Goal: Check status: Check status

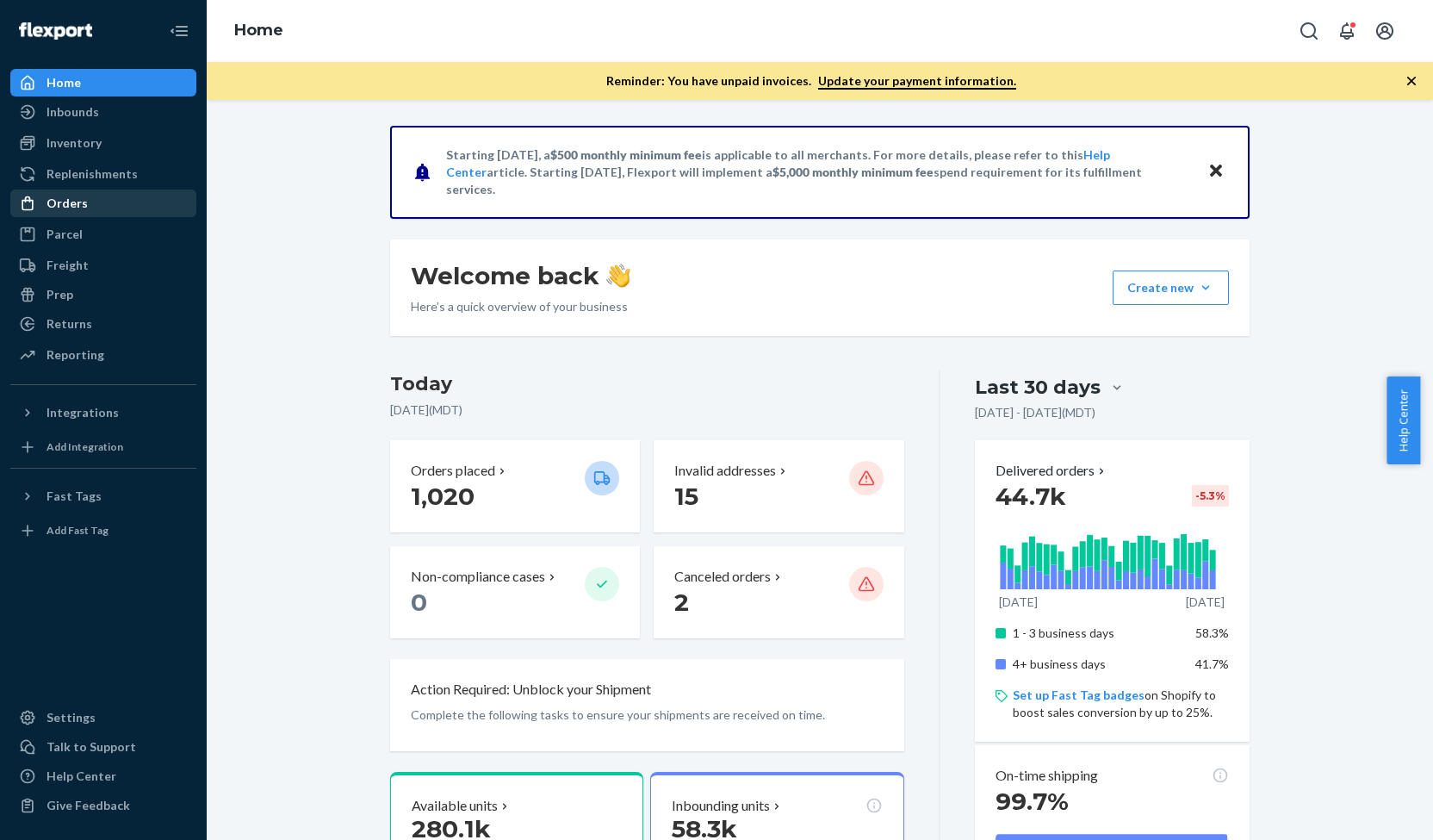
click at [119, 211] on div "Orders" at bounding box center [104, 203] width 183 height 24
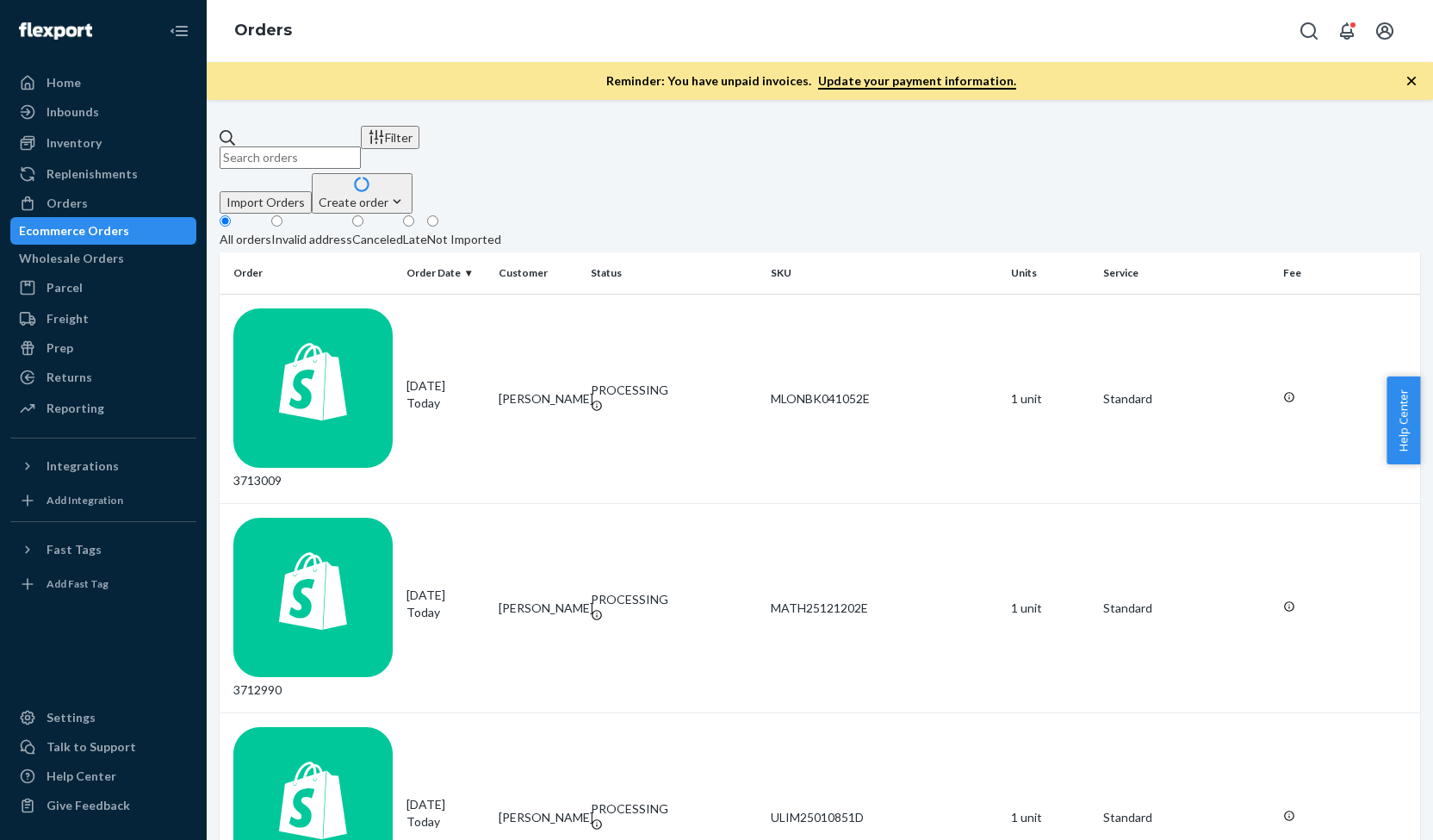
click at [322, 146] on input "text" at bounding box center [290, 157] width 141 height 22
paste input "3712236"
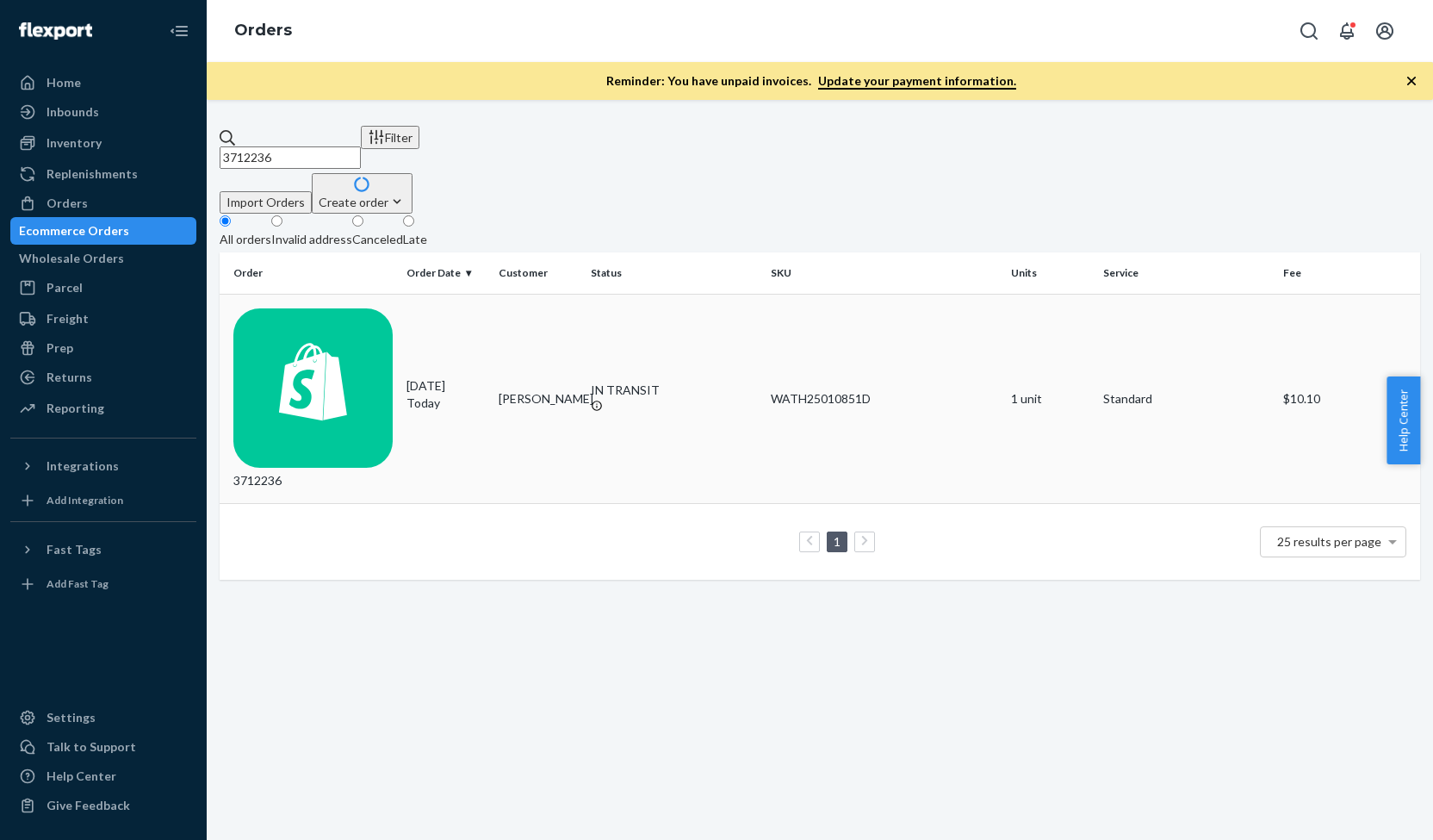
type input "3712236"
click at [383, 322] on td "3712236" at bounding box center [309, 399] width 180 height 210
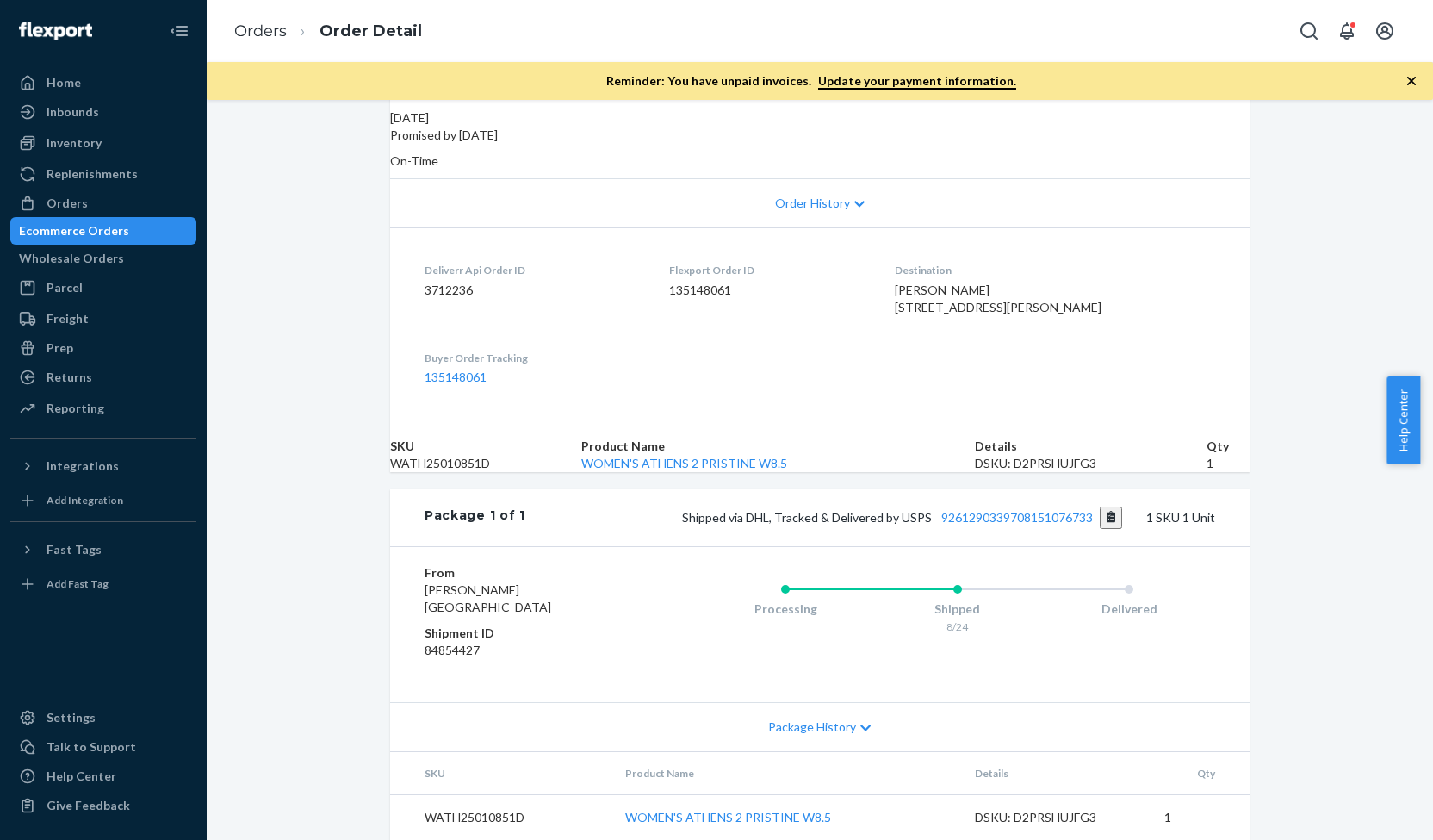
scroll to position [400, 0]
click at [124, 194] on div "Orders" at bounding box center [104, 203] width 183 height 24
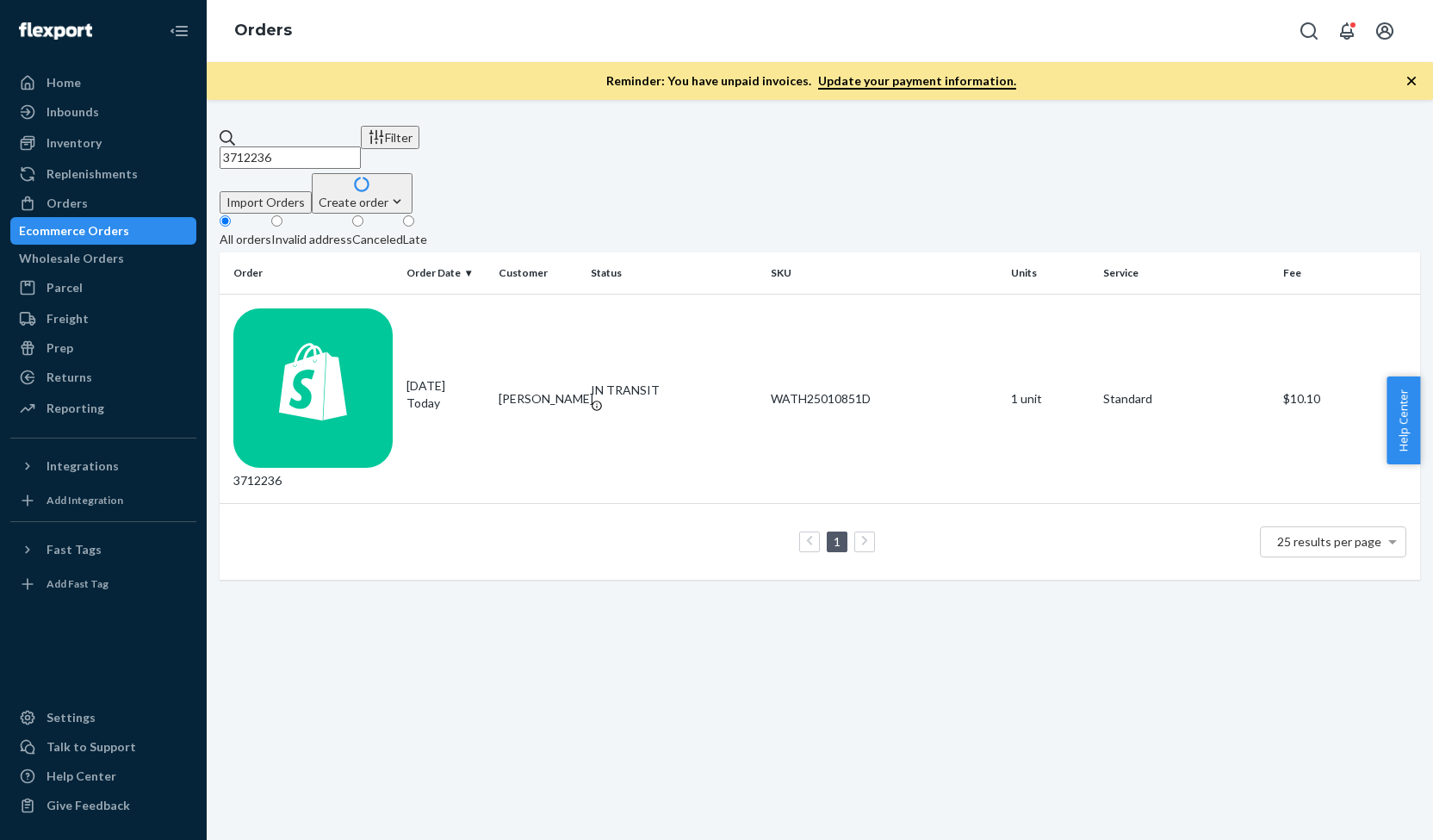
click at [330, 146] on input "3712236" at bounding box center [290, 157] width 141 height 22
paste input "0107"
type input "3701076"
click at [361, 309] on div "3701076" at bounding box center [313, 399] width 160 height 181
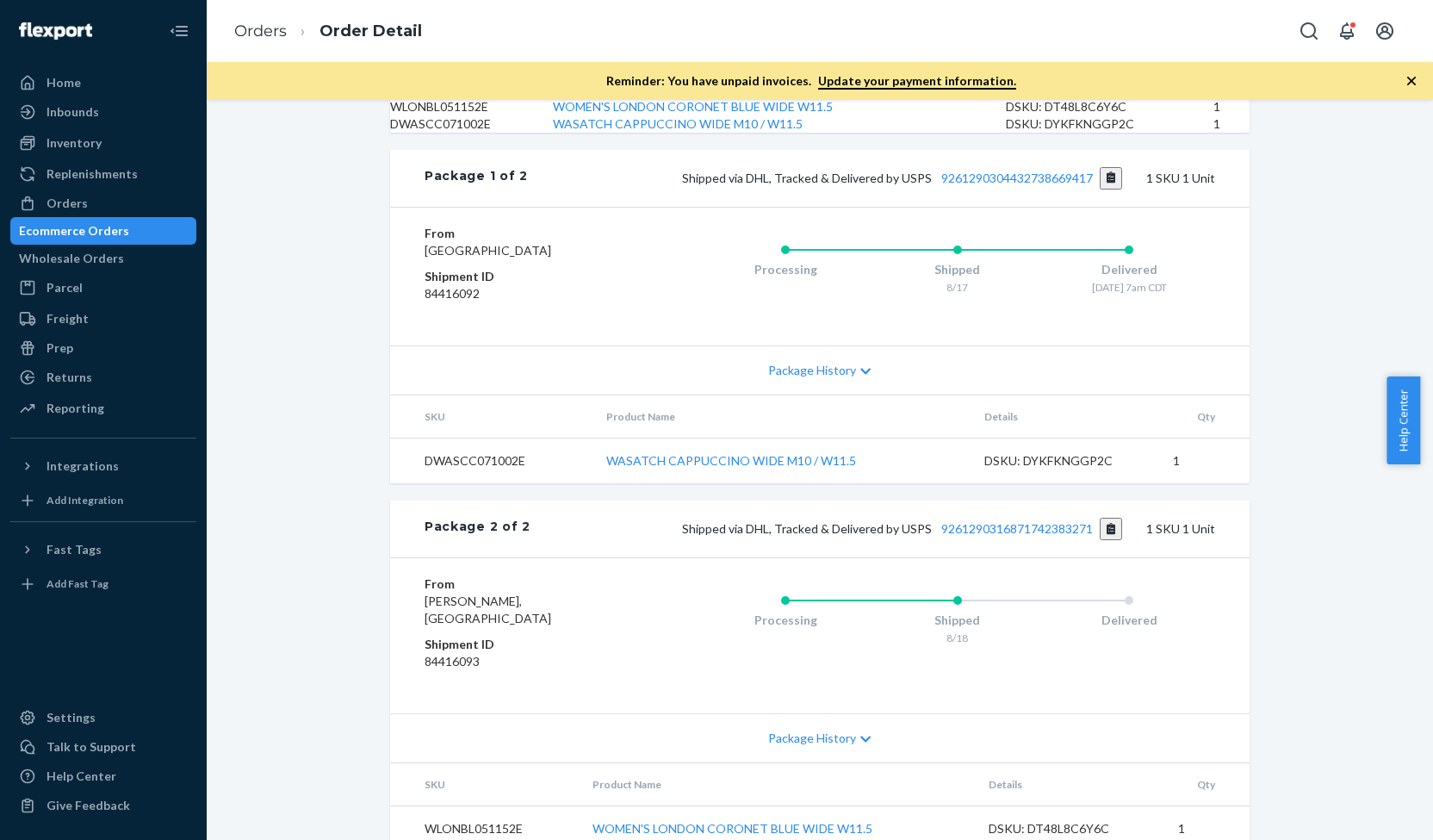
scroll to position [670, 0]
click at [1109, 542] on button "Copy tracking number" at bounding box center [1111, 530] width 23 height 22
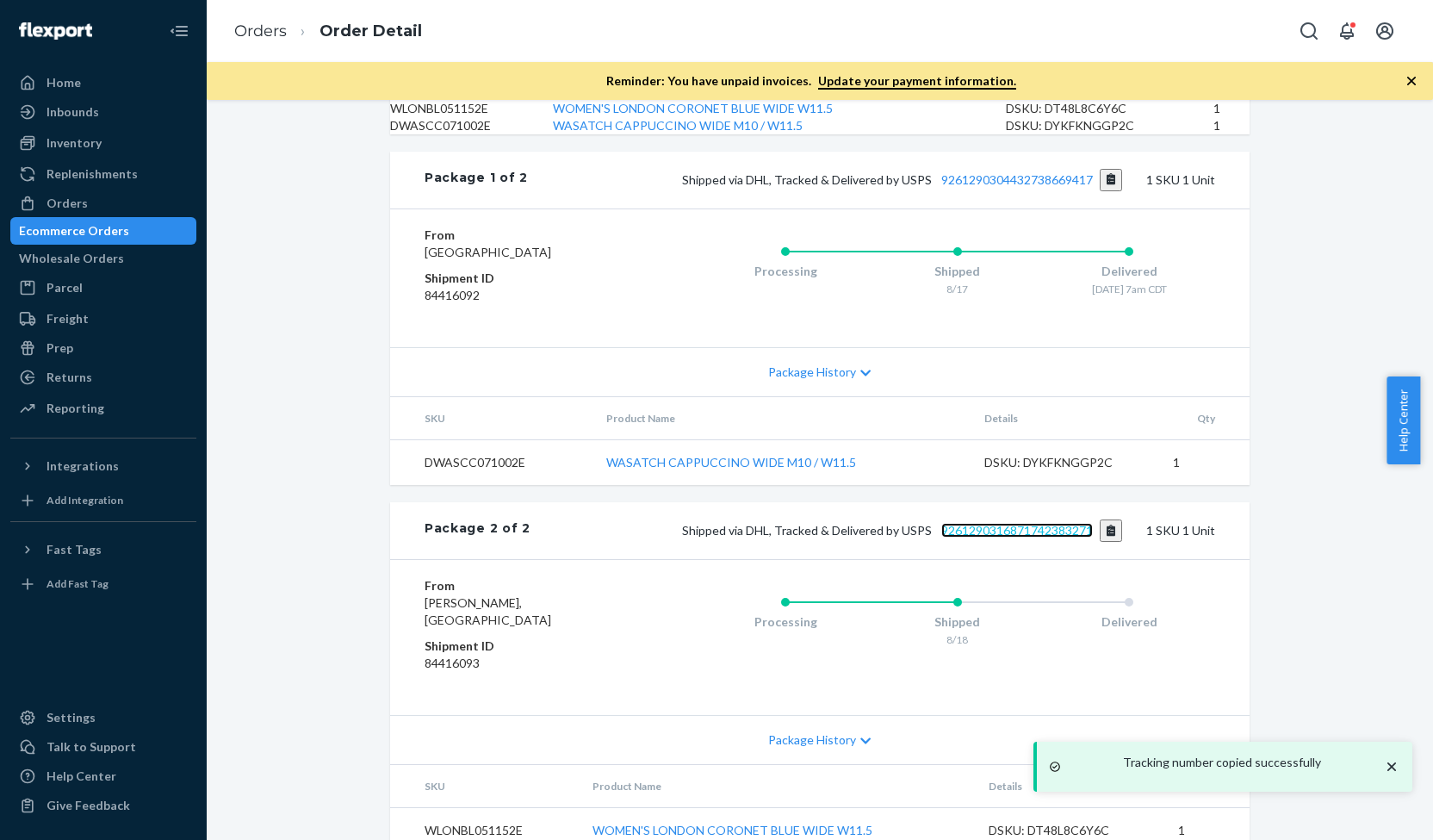
click at [987, 537] on link "9261290316871742383271" at bounding box center [1018, 530] width 152 height 14
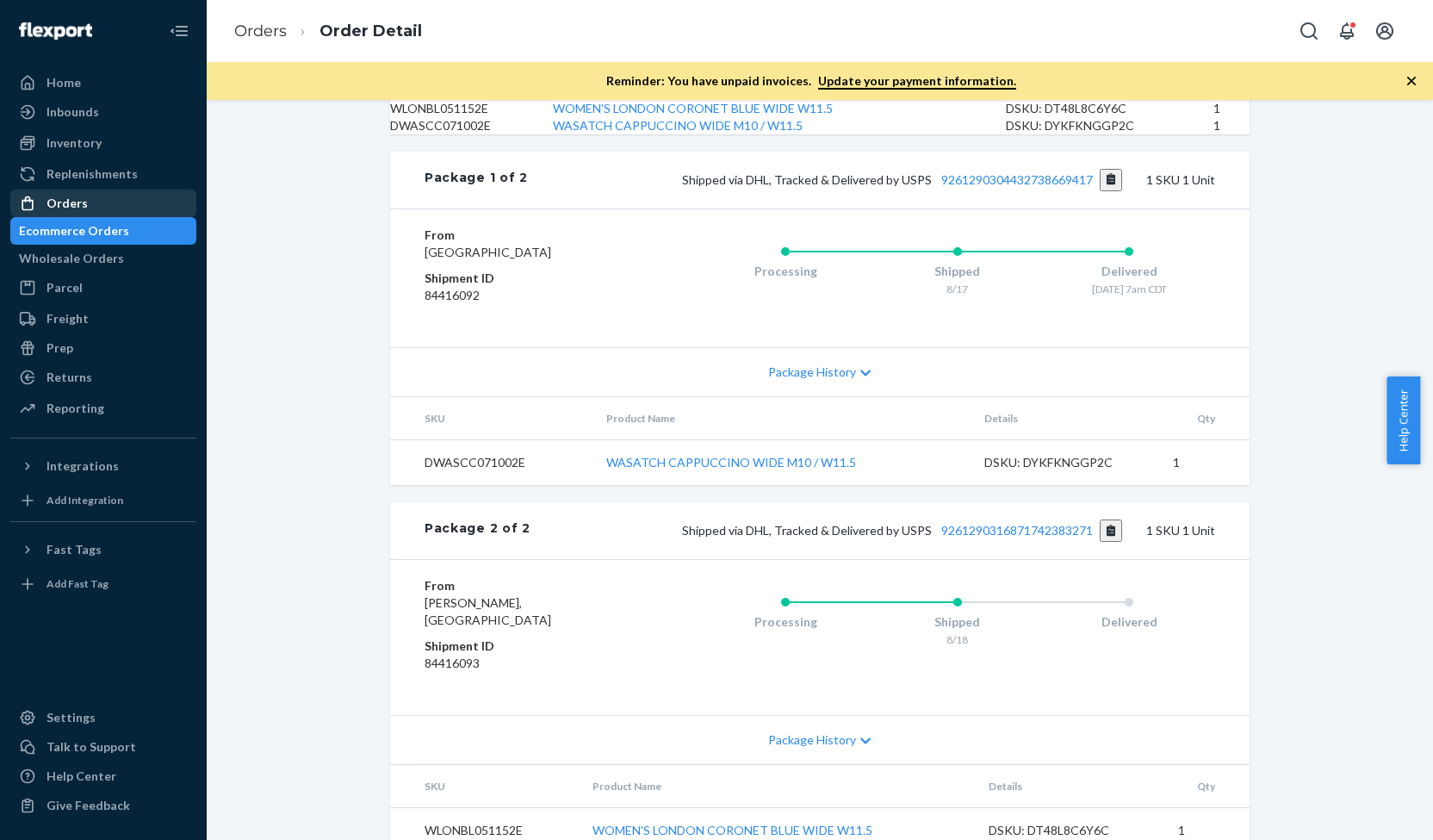
click at [73, 201] on div "Orders" at bounding box center [66, 204] width 41 height 17
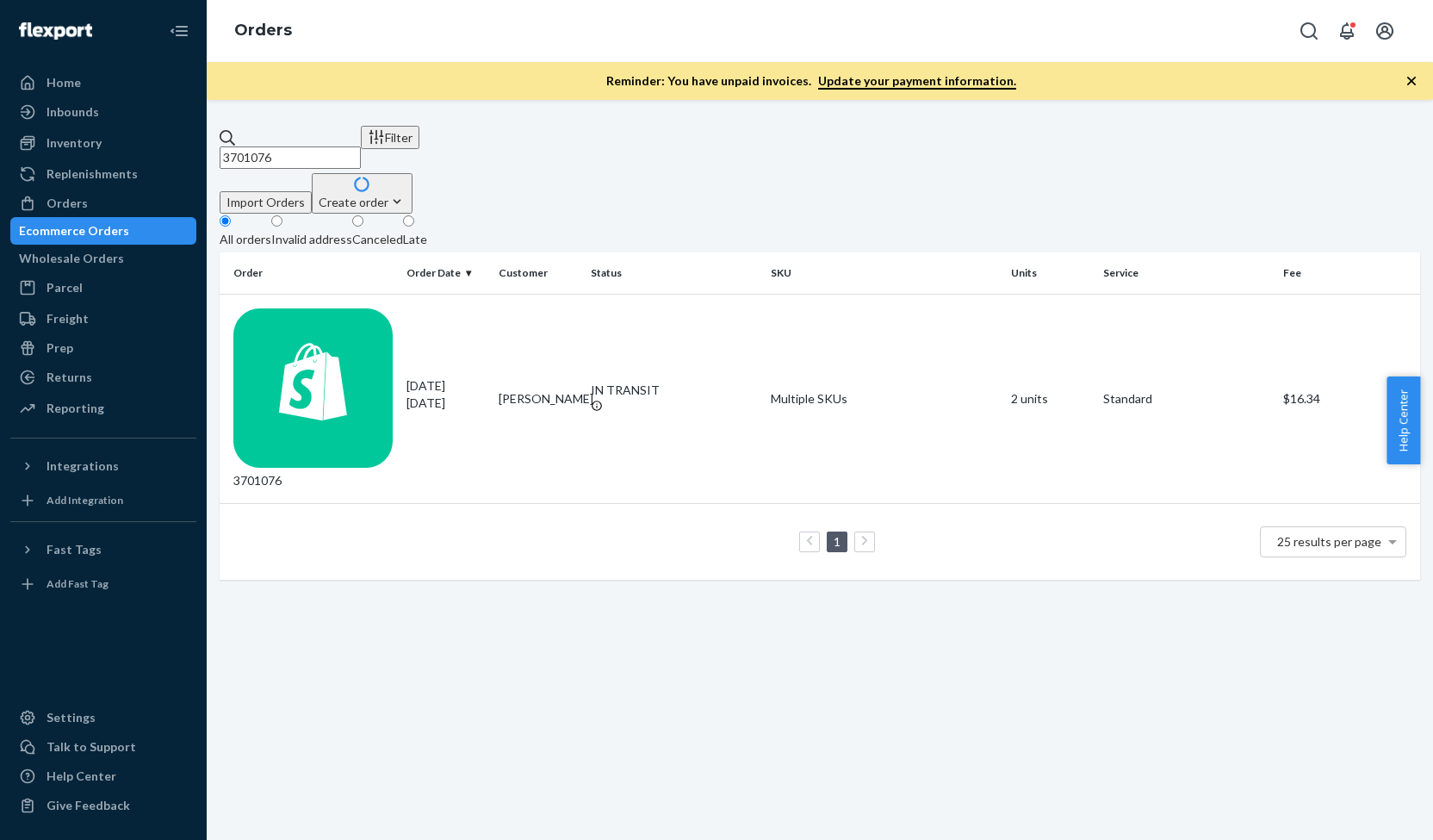
click at [327, 146] on input "3701076" at bounding box center [290, 157] width 141 height 22
paste input "9402"
type input "3709402"
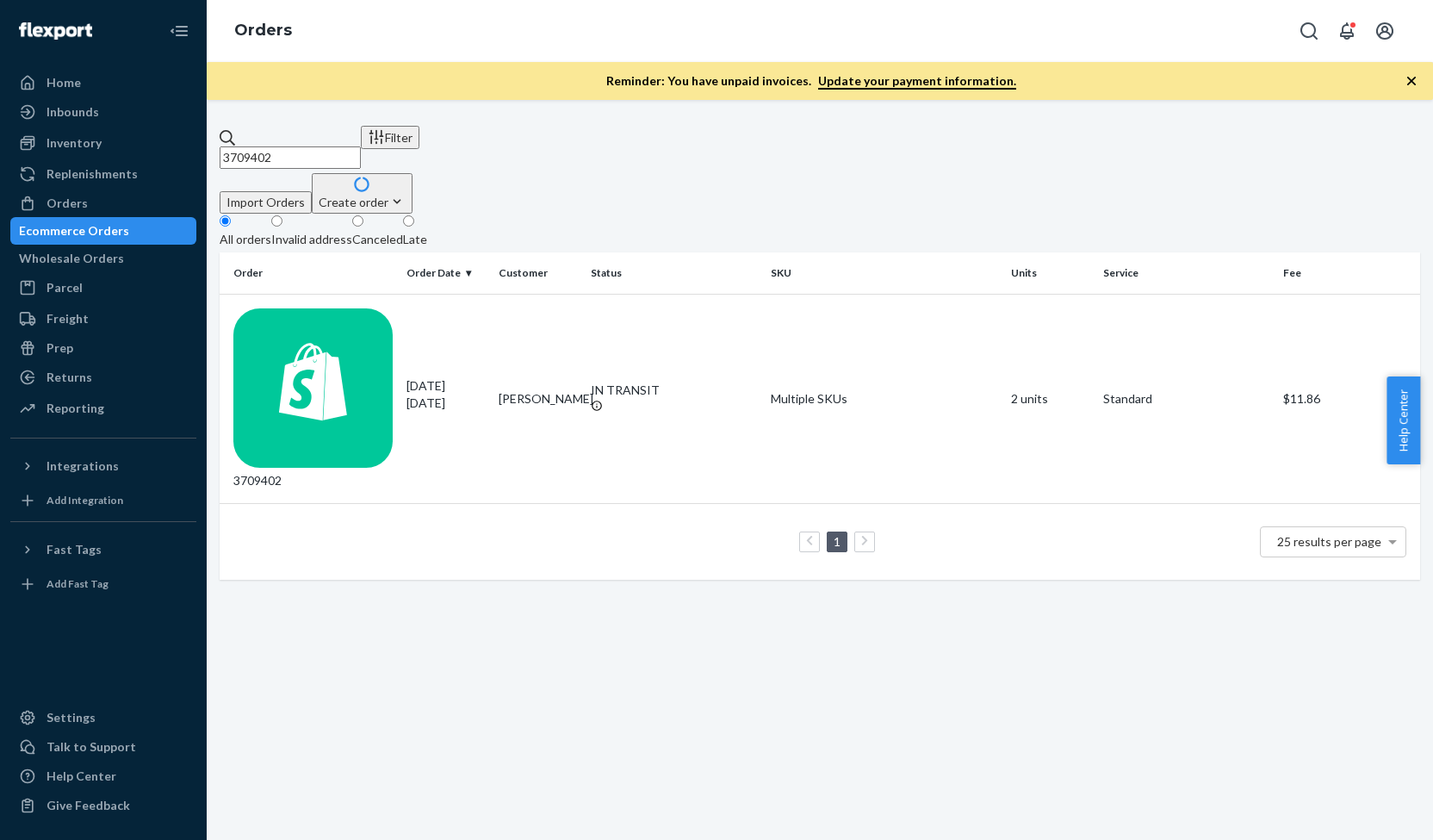
click at [344, 309] on div "3709402" at bounding box center [313, 399] width 160 height 181
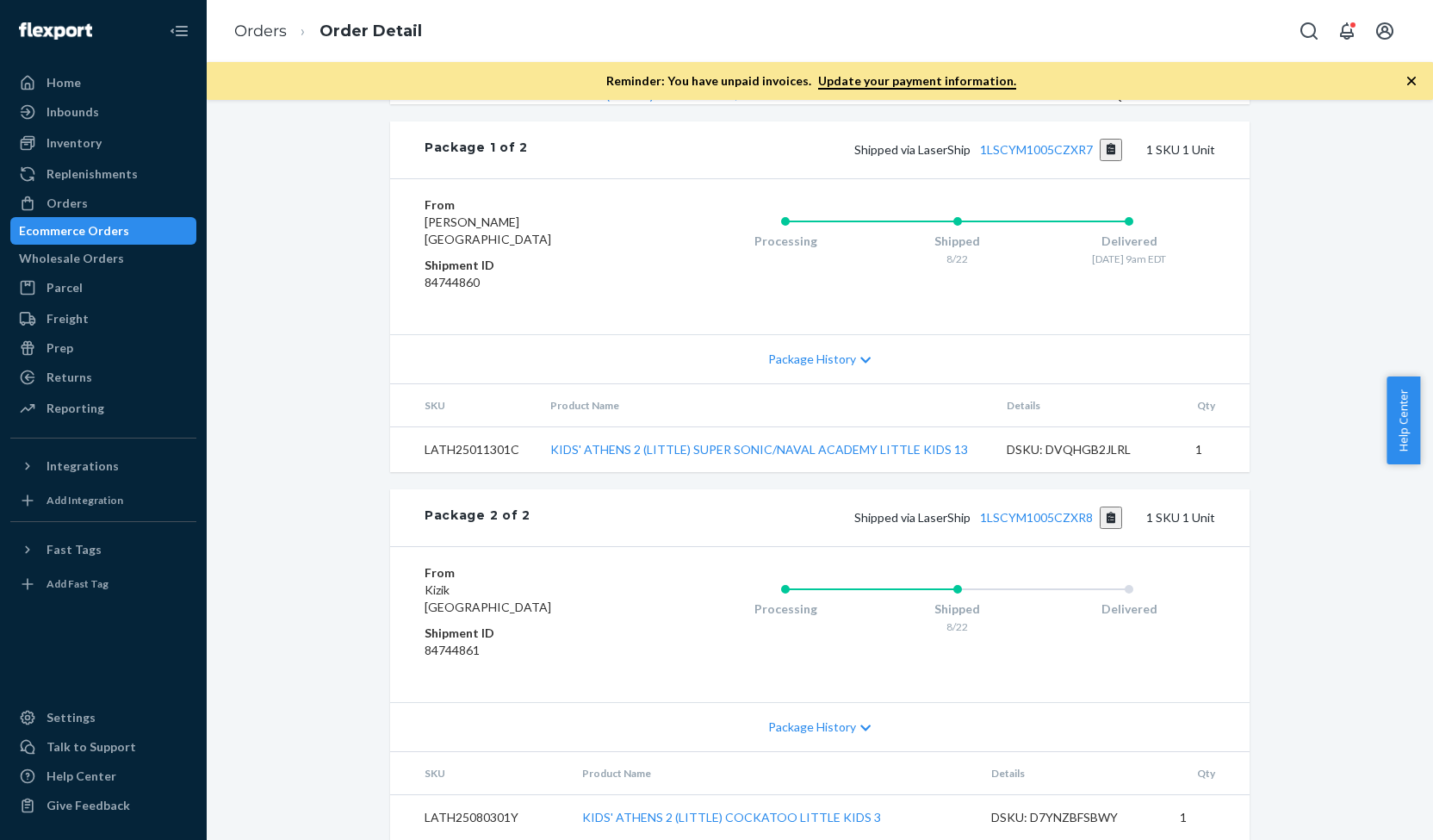
scroll to position [744, 0]
click at [1021, 525] on link "1LSCYM1005CZXR8" at bounding box center [1036, 517] width 112 height 14
click at [1101, 529] on button "Copy tracking number" at bounding box center [1111, 517] width 23 height 22
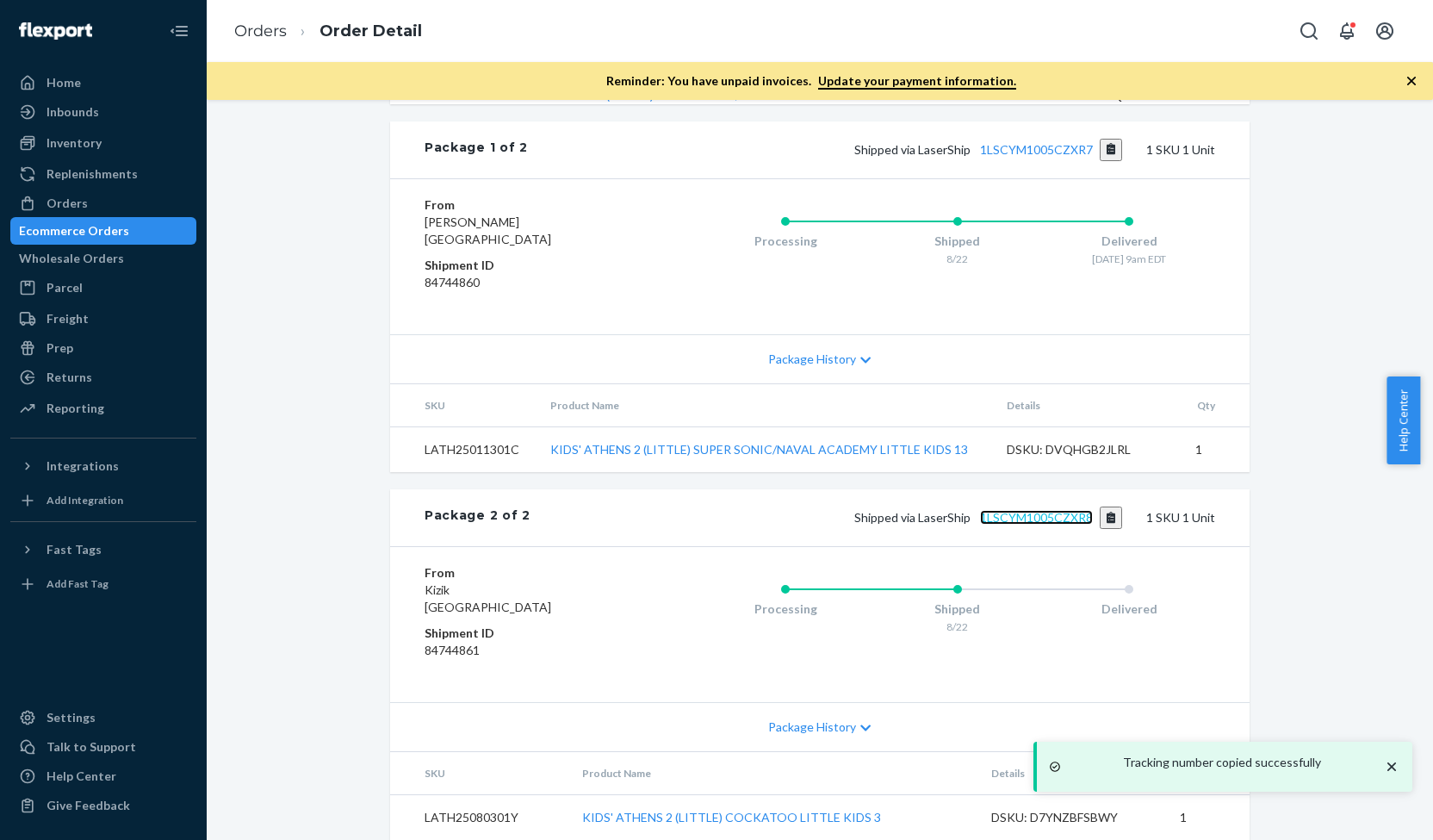
click at [1080, 525] on link "1LSCYM1005CZXR8" at bounding box center [1036, 517] width 112 height 14
click at [104, 206] on div "Orders" at bounding box center [104, 203] width 183 height 24
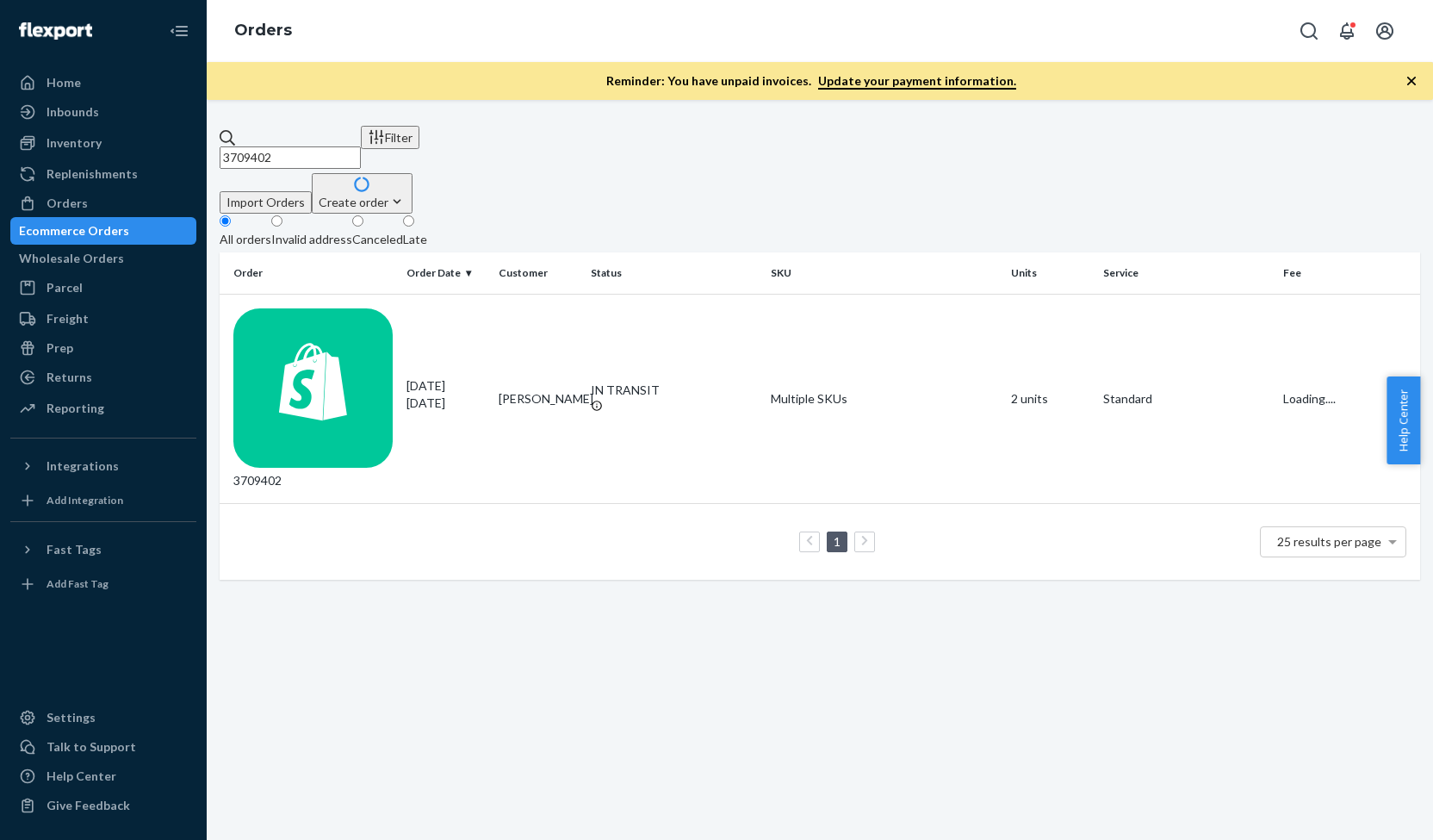
click at [341, 146] on input "3709402" at bounding box center [290, 157] width 141 height 22
paste input "12618"
type input "3712618"
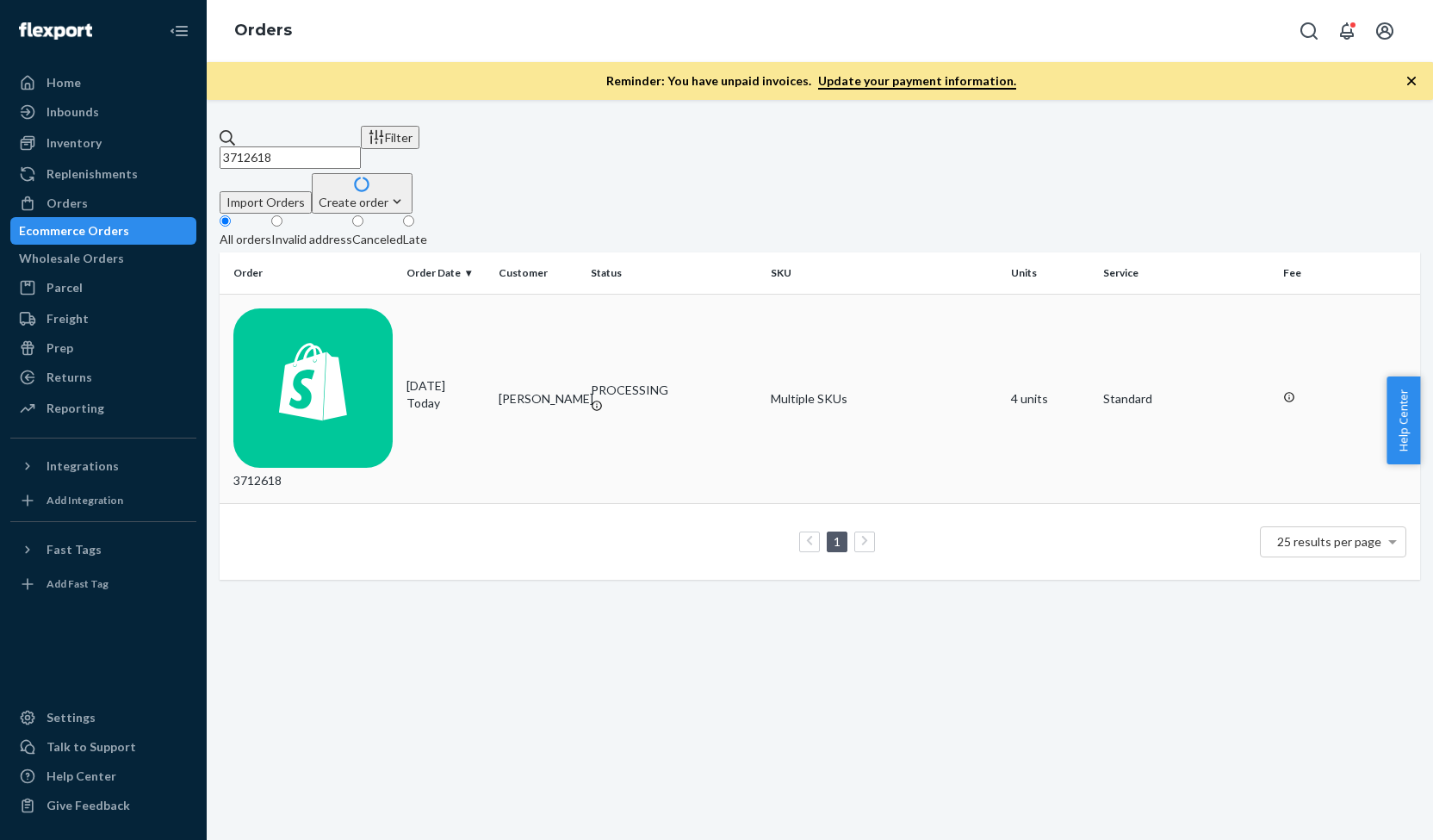
click at [355, 309] on div "3712618" at bounding box center [313, 399] width 160 height 181
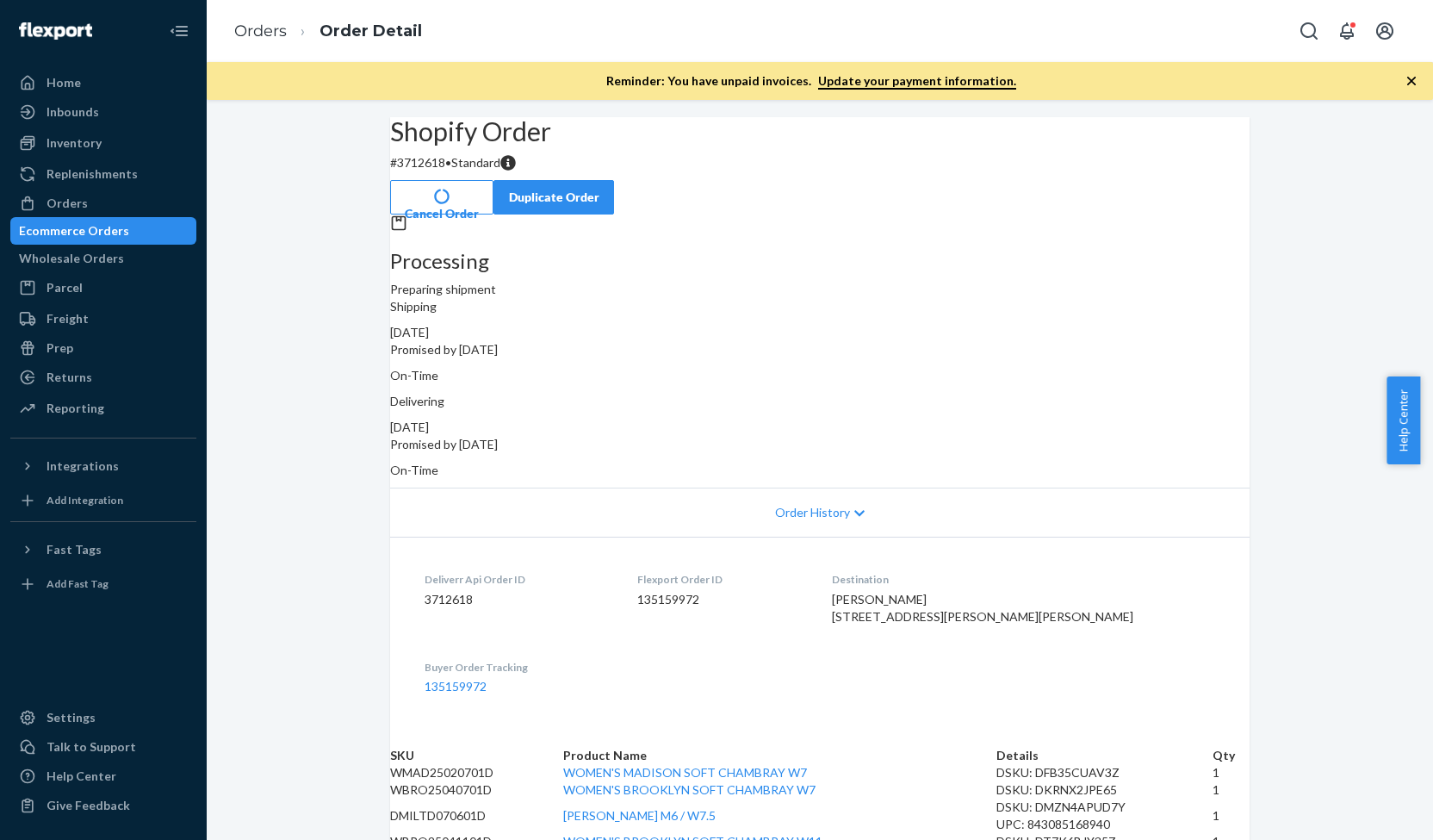
click at [494, 180] on button "Cancel Order" at bounding box center [442, 197] width 104 height 35
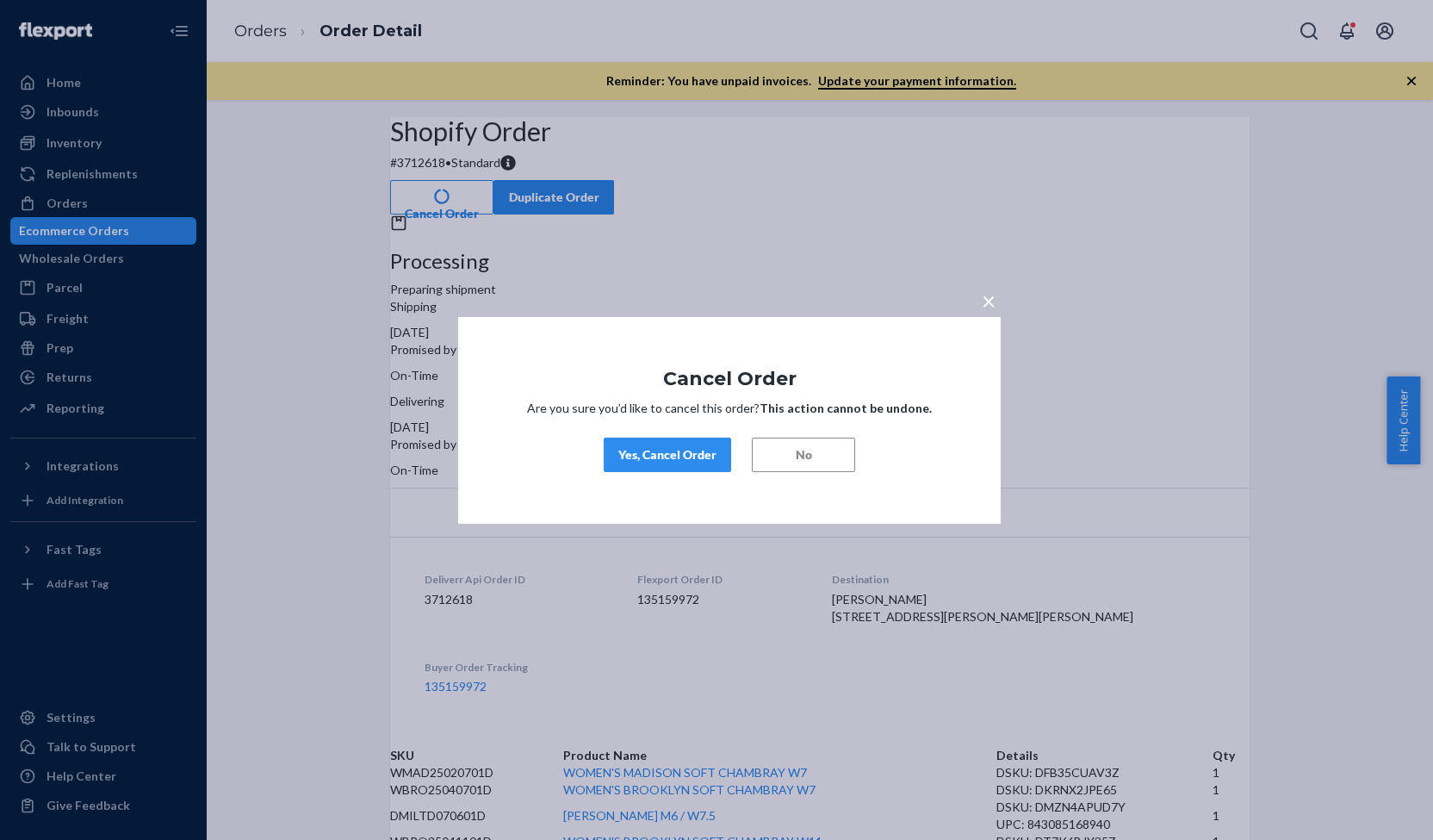
click at [685, 448] on div "Yes, Cancel Order" at bounding box center [667, 455] width 98 height 17
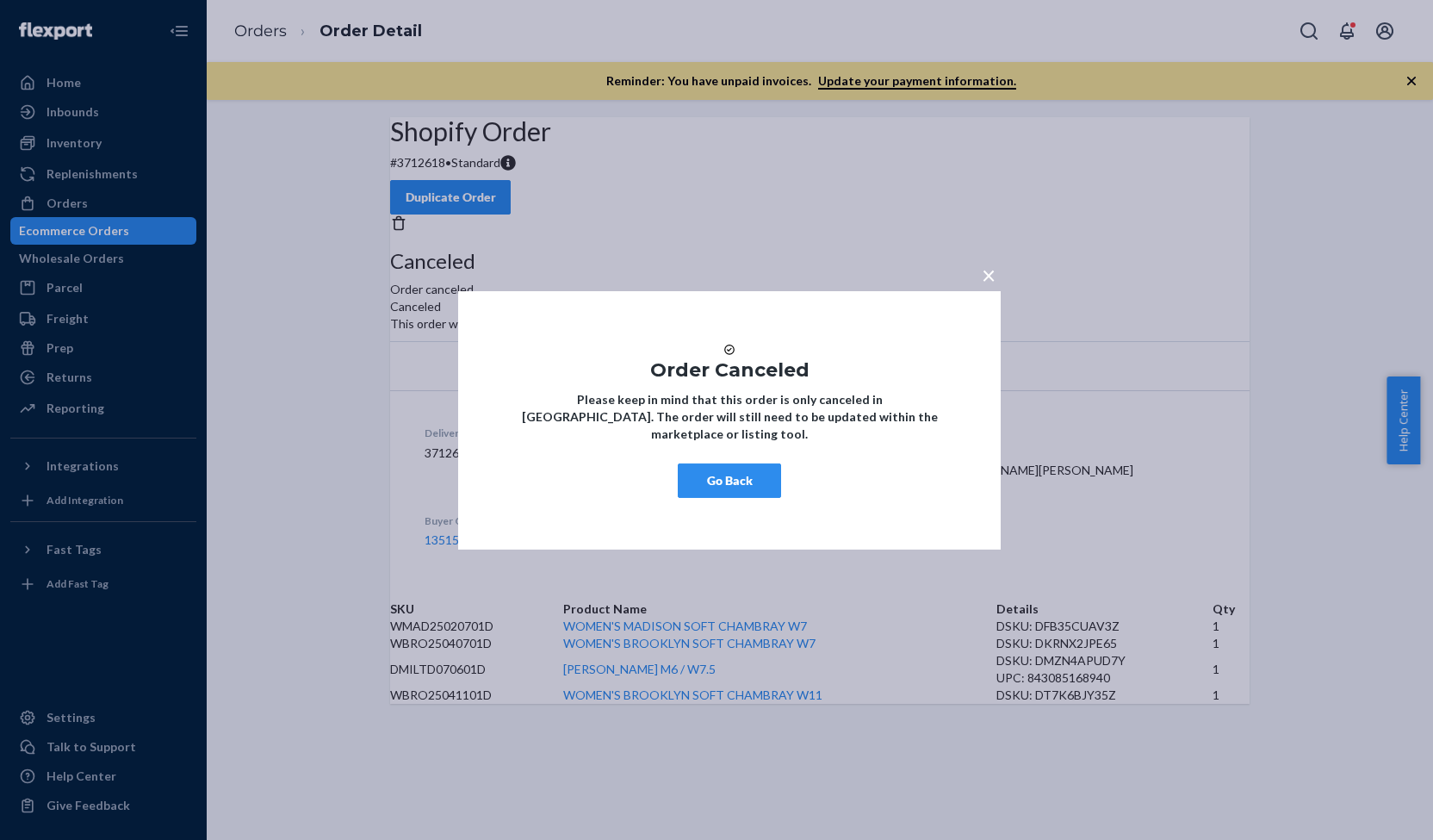
click at [986, 272] on span "×" at bounding box center [989, 274] width 13 height 29
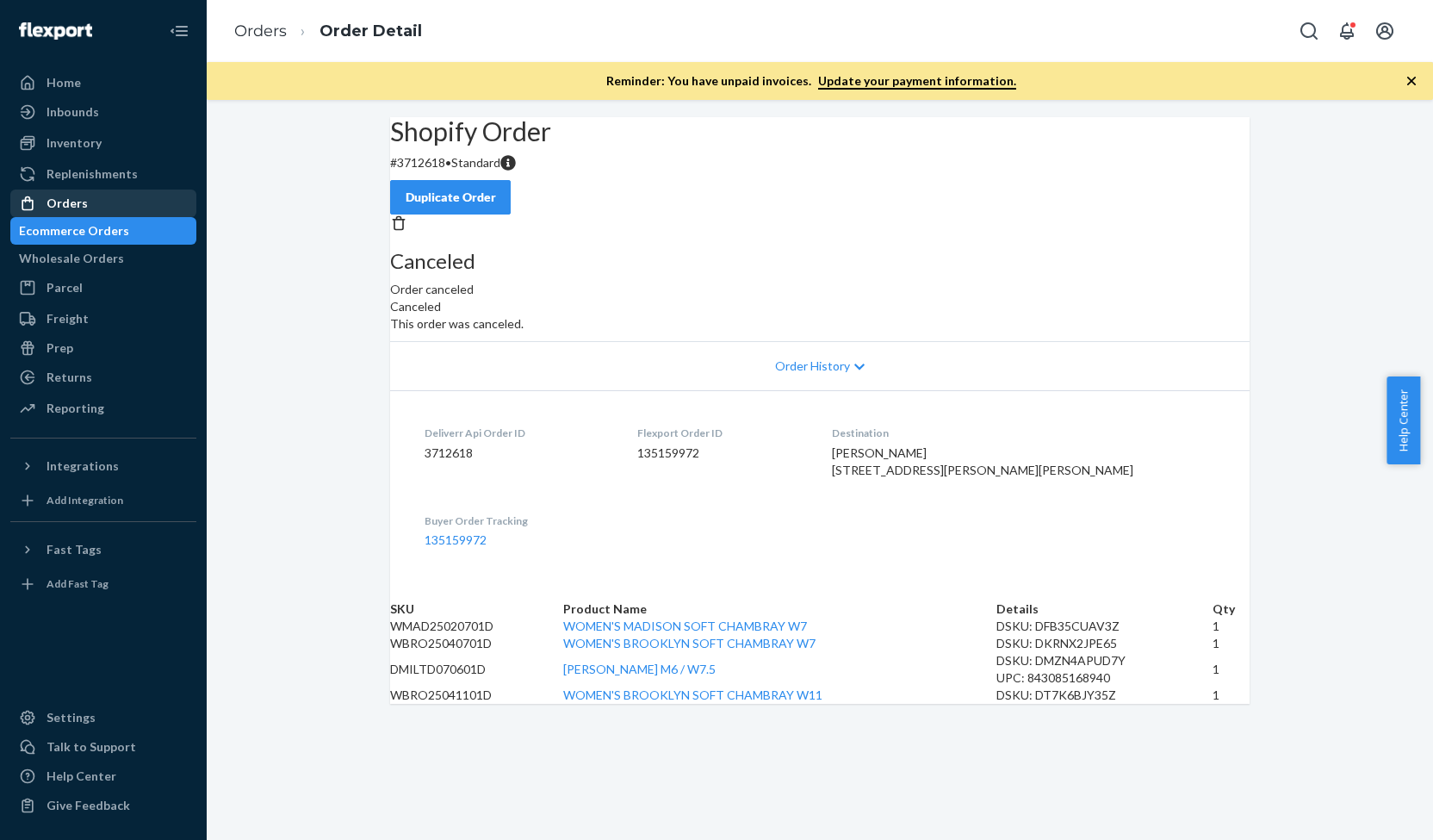
click at [144, 210] on div "Orders" at bounding box center [104, 203] width 183 height 24
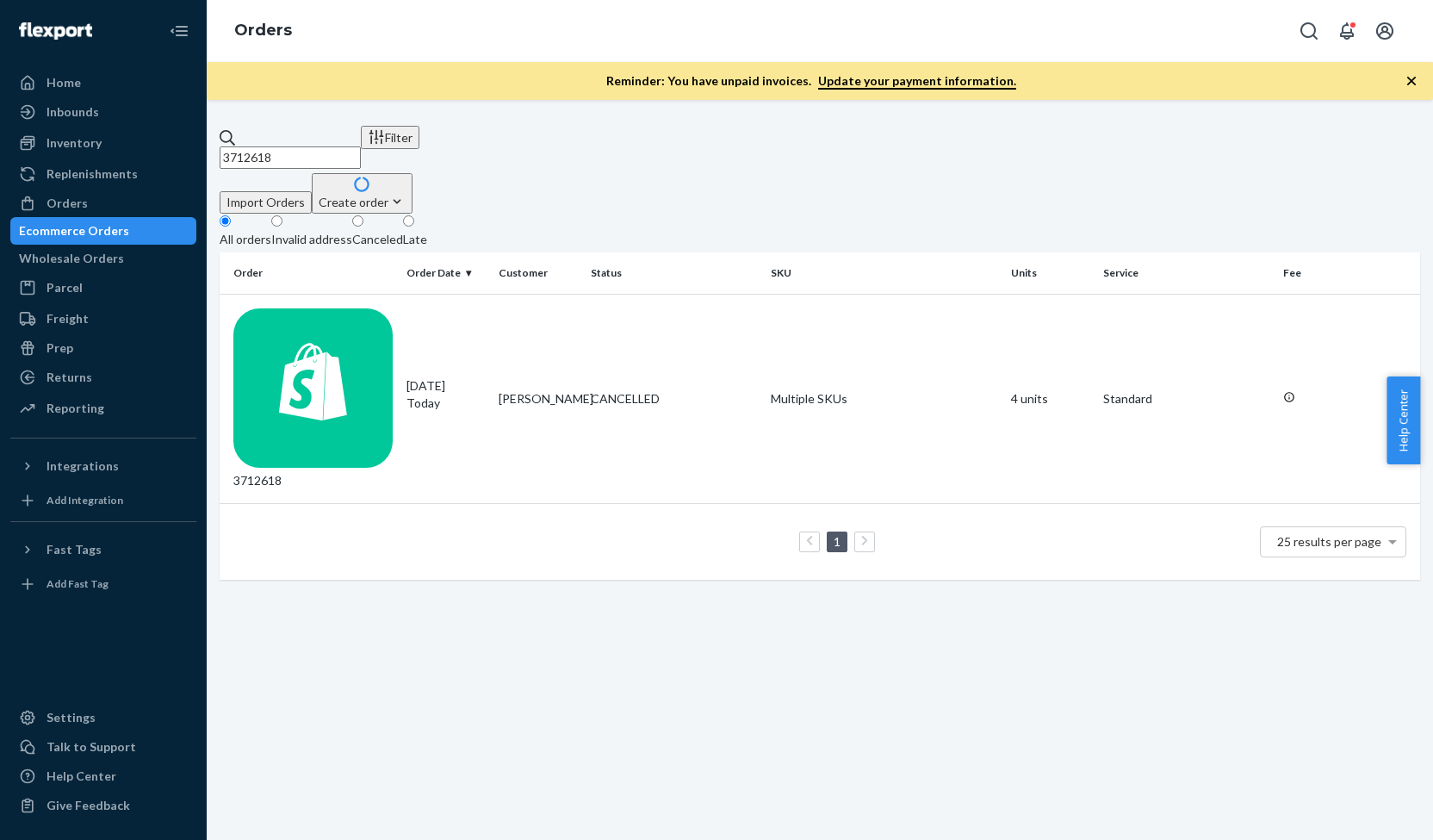
click at [350, 146] on input "3712618" at bounding box center [290, 157] width 141 height 22
paste input "EXC-3669543-1"
type input "EXC-3669543-1"
click at [393, 309] on div "EXC-3669543-1" at bounding box center [313, 399] width 160 height 181
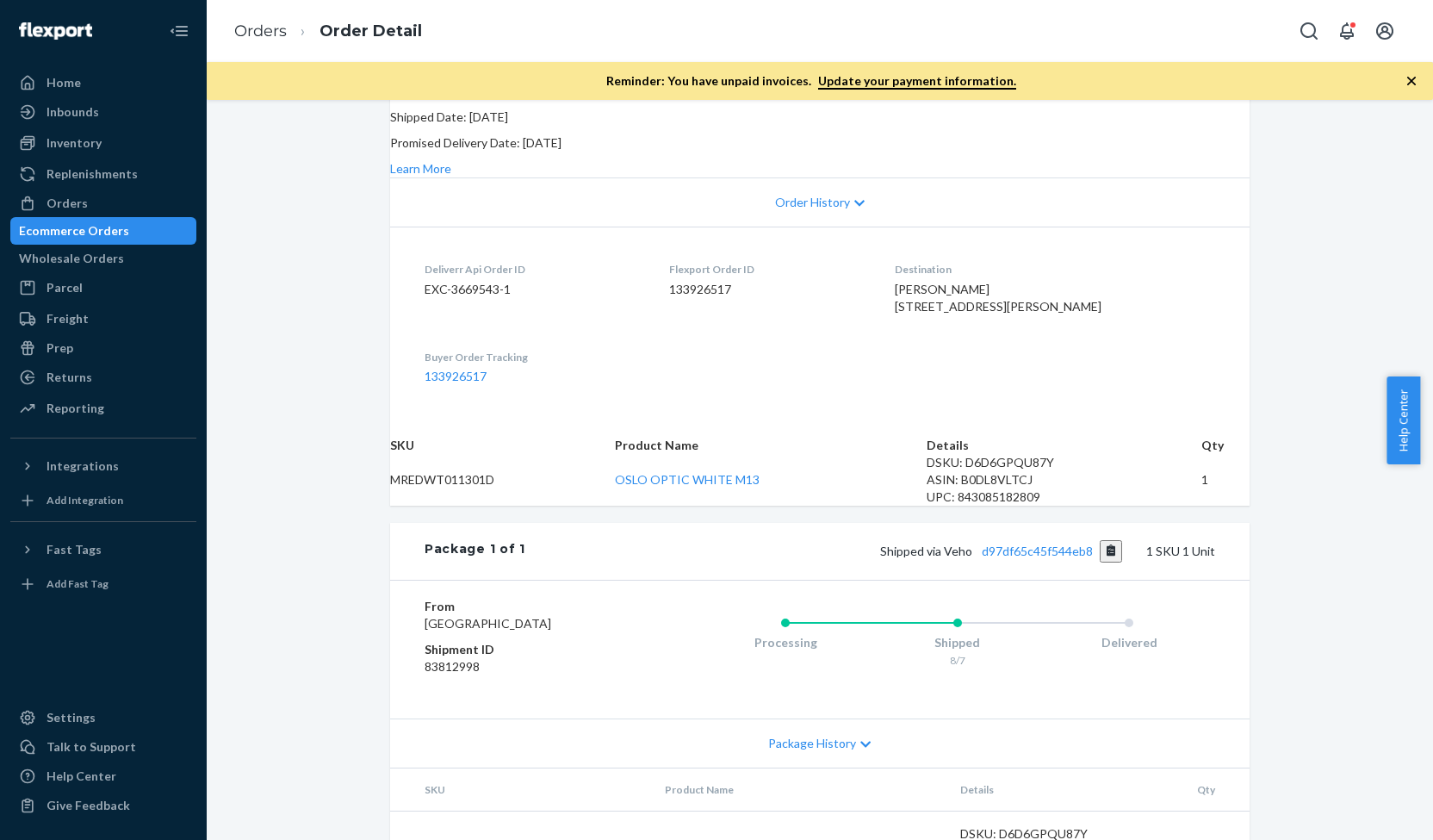
scroll to position [541, 0]
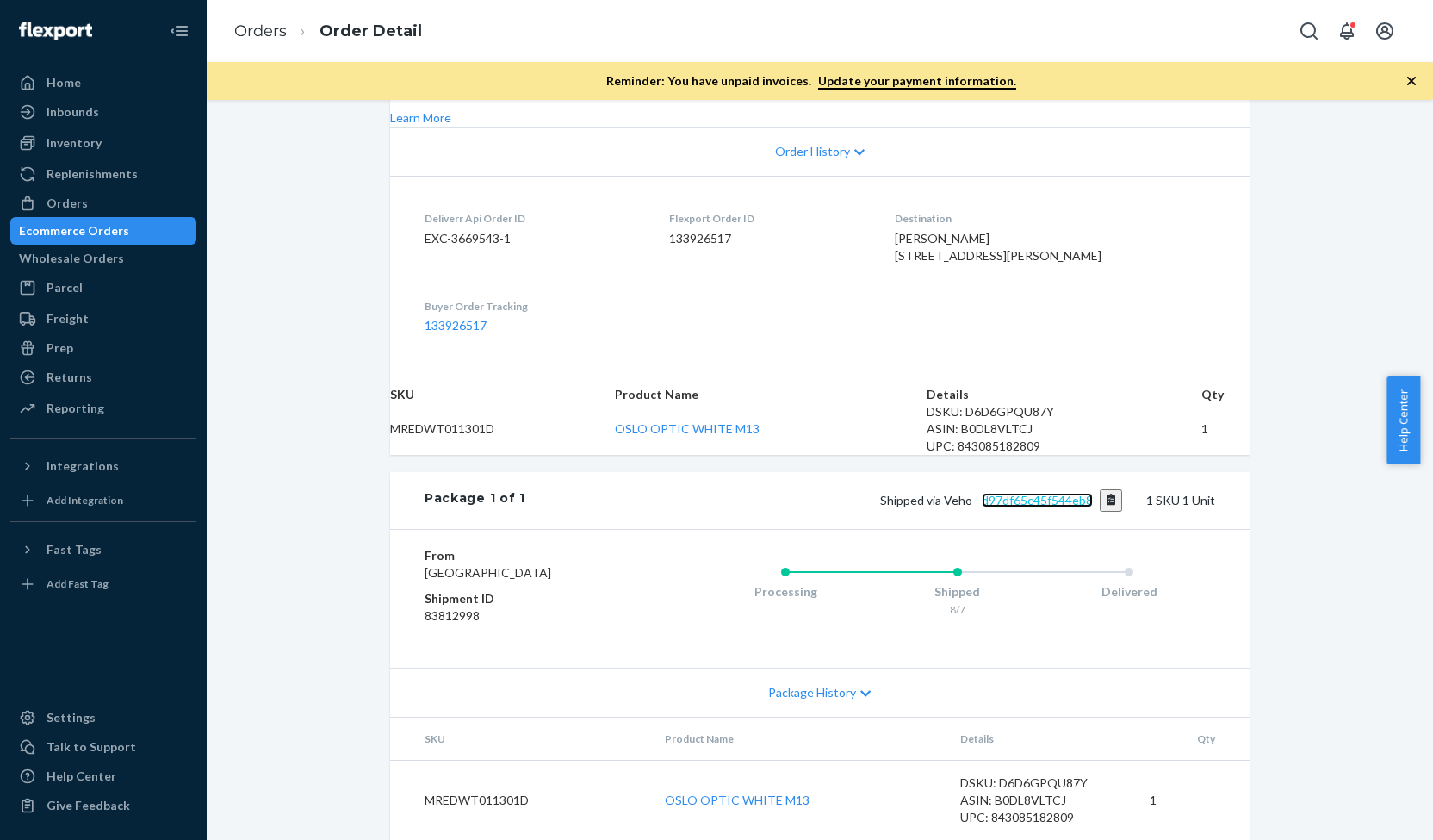
click at [1035, 493] on link "d97df65c45f544eb8" at bounding box center [1038, 500] width 111 height 14
